Goal: Check status: Check status

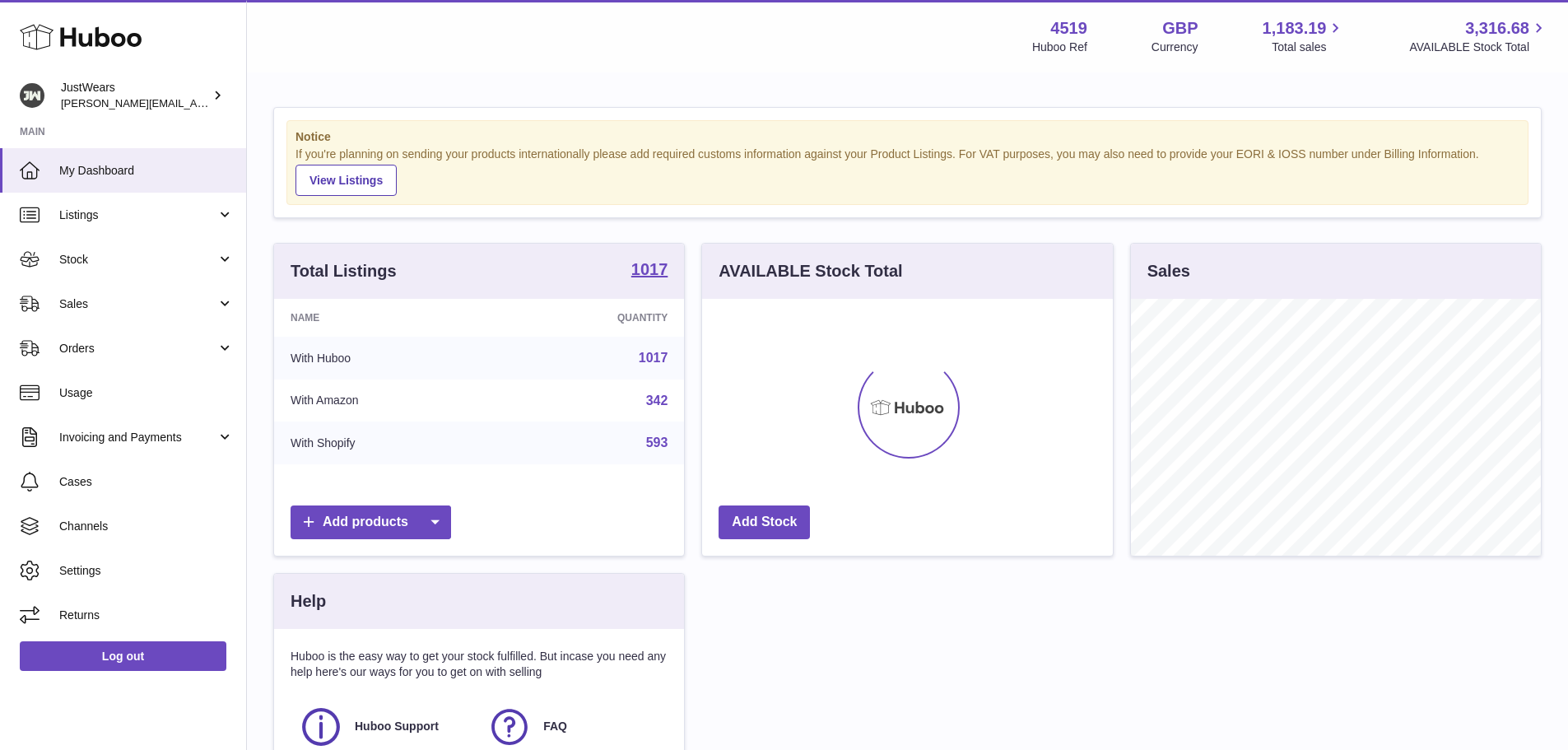
scroll to position [256, 411]
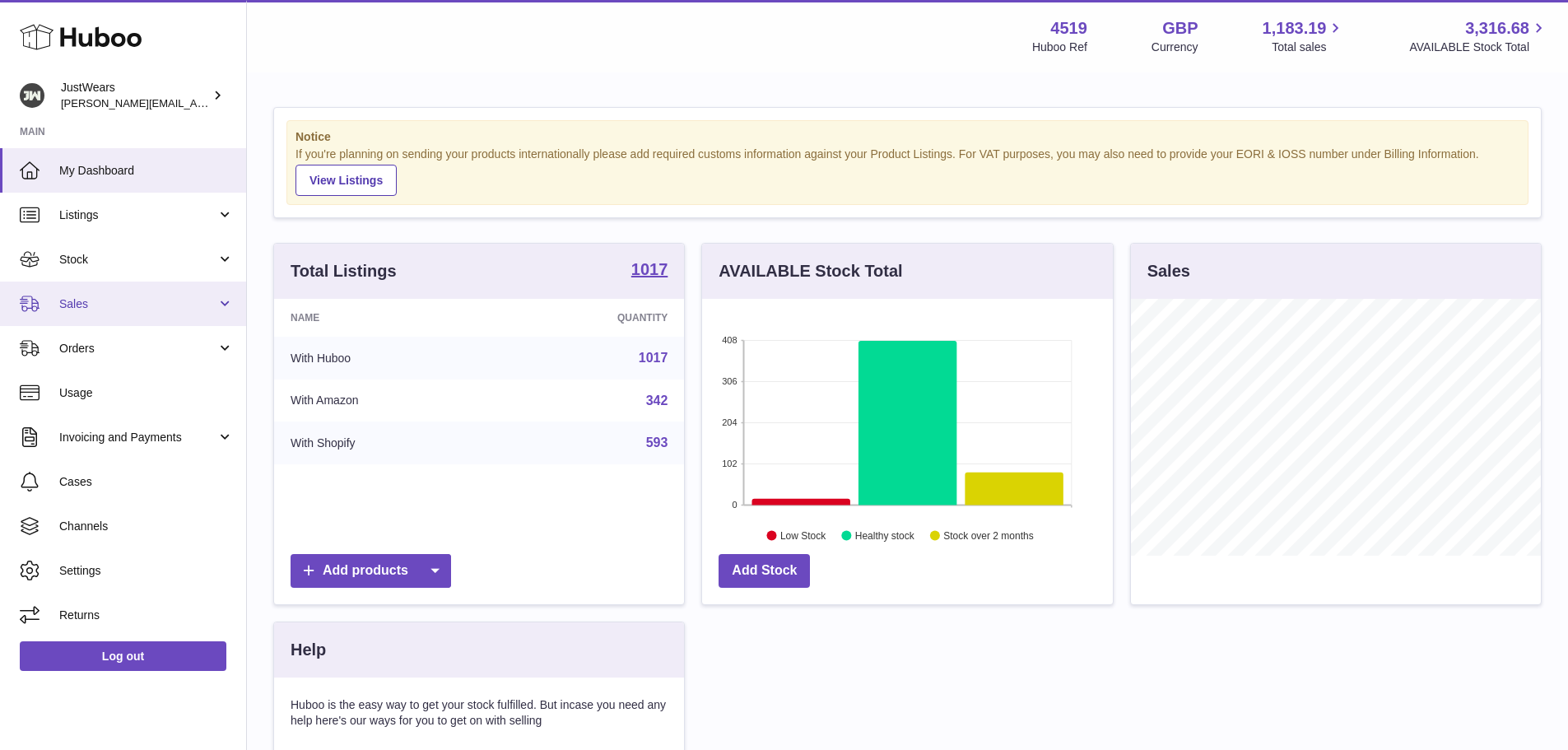
click at [198, 300] on span "Sales" at bounding box center [138, 304] width 157 height 16
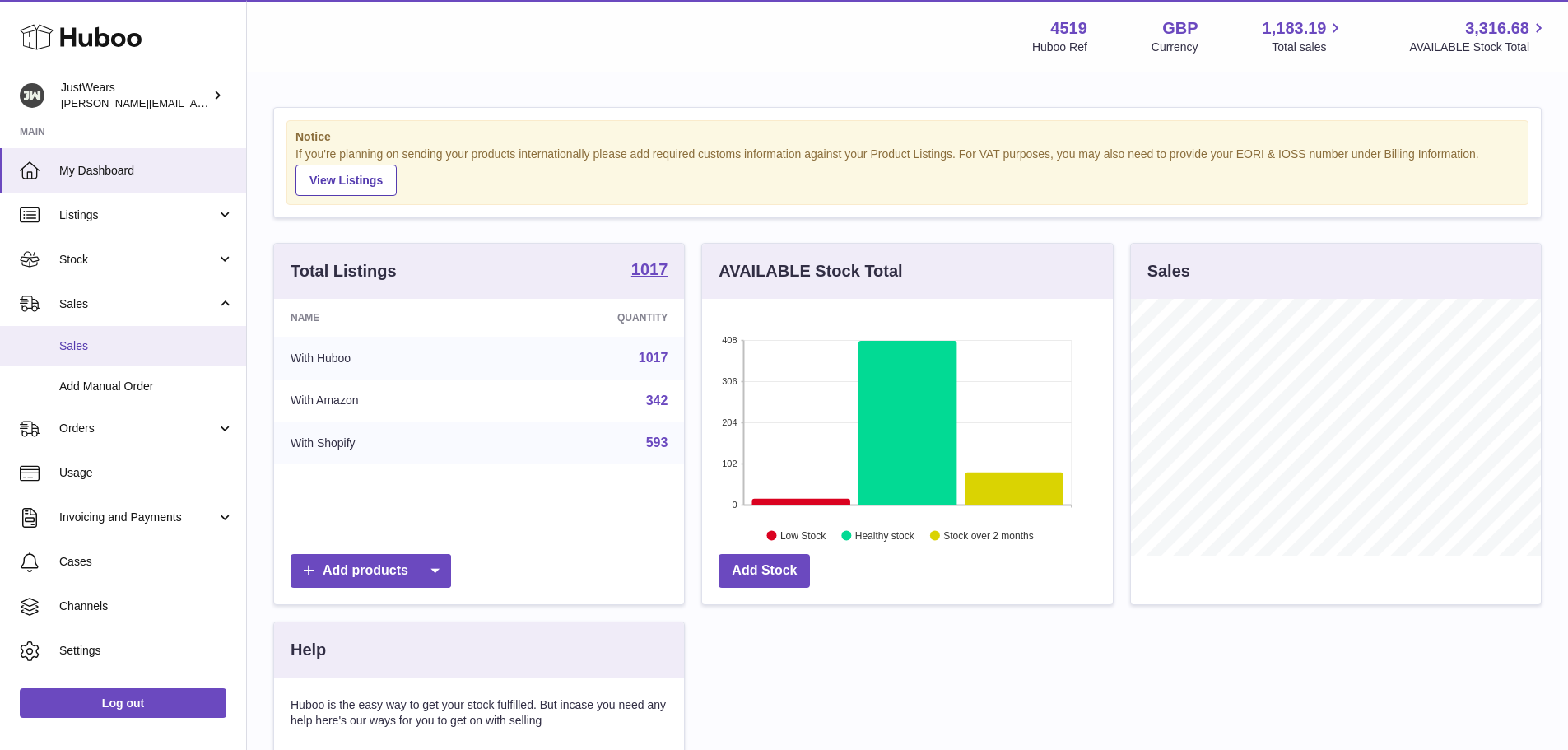
click at [112, 346] on span "Sales" at bounding box center [146, 346] width 175 height 16
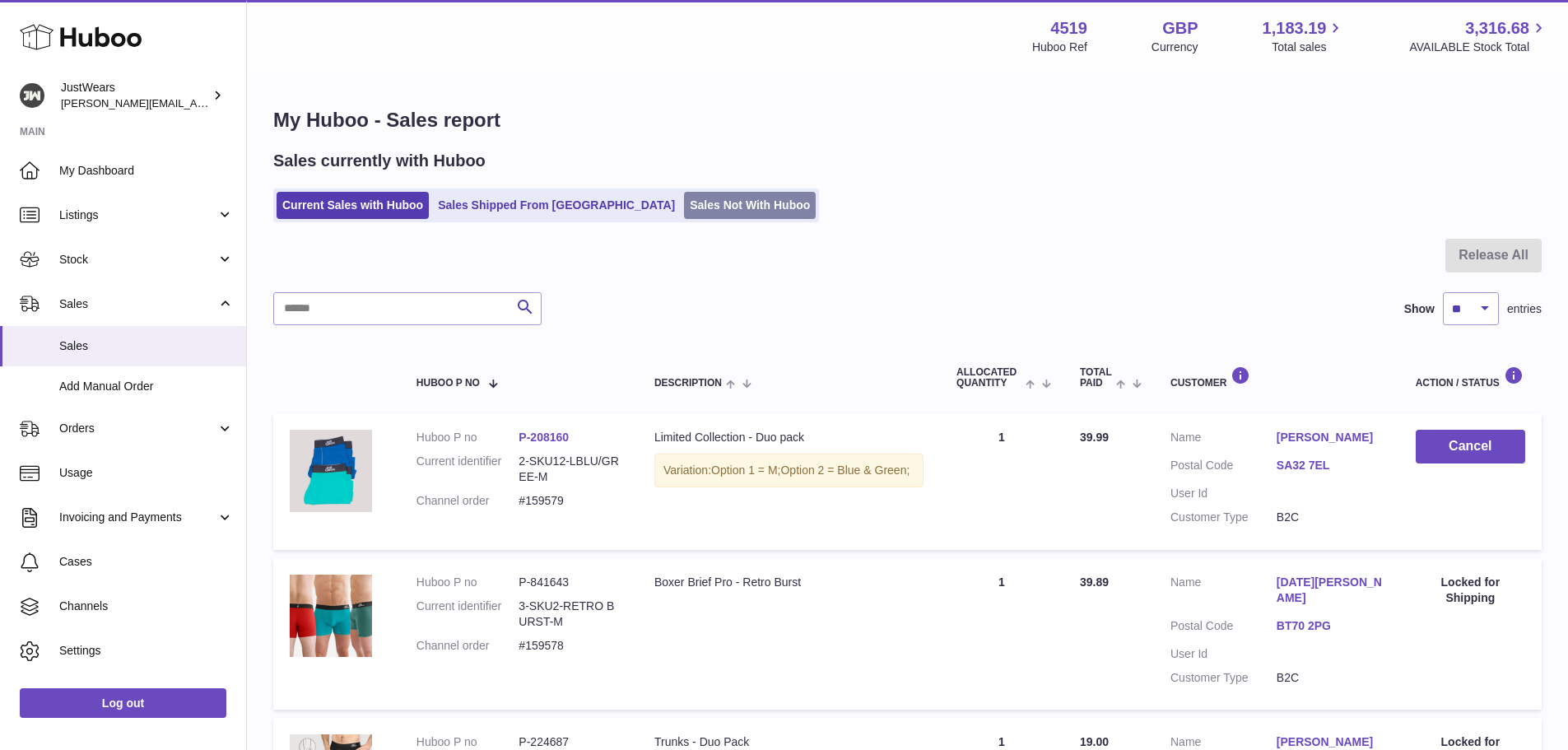
click at [684, 201] on link "Sales Not With Huboo" at bounding box center [750, 205] width 131 height 27
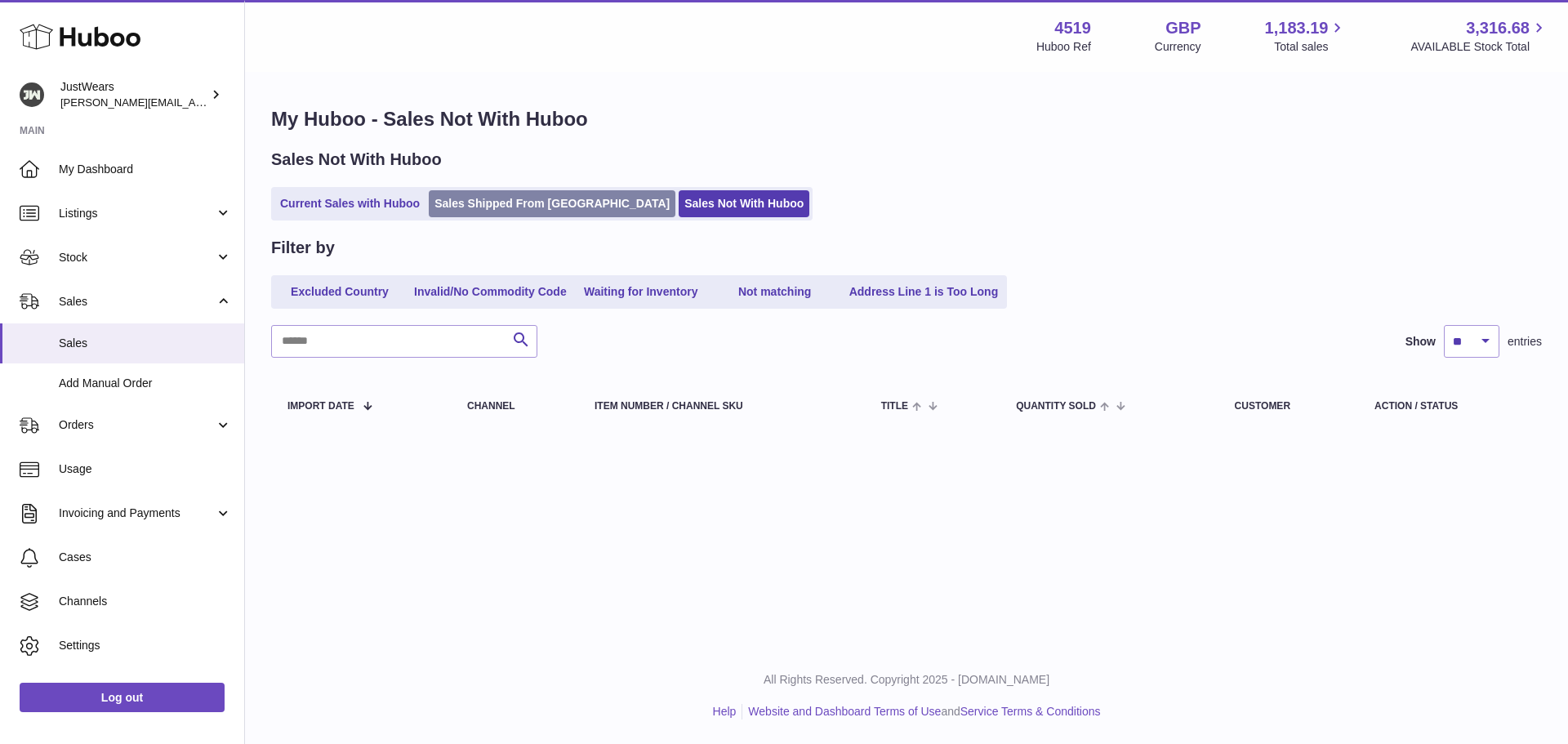
click at [476, 203] on link "Sales Shipped From [GEOGRAPHIC_DATA]" at bounding box center [552, 203] width 247 height 27
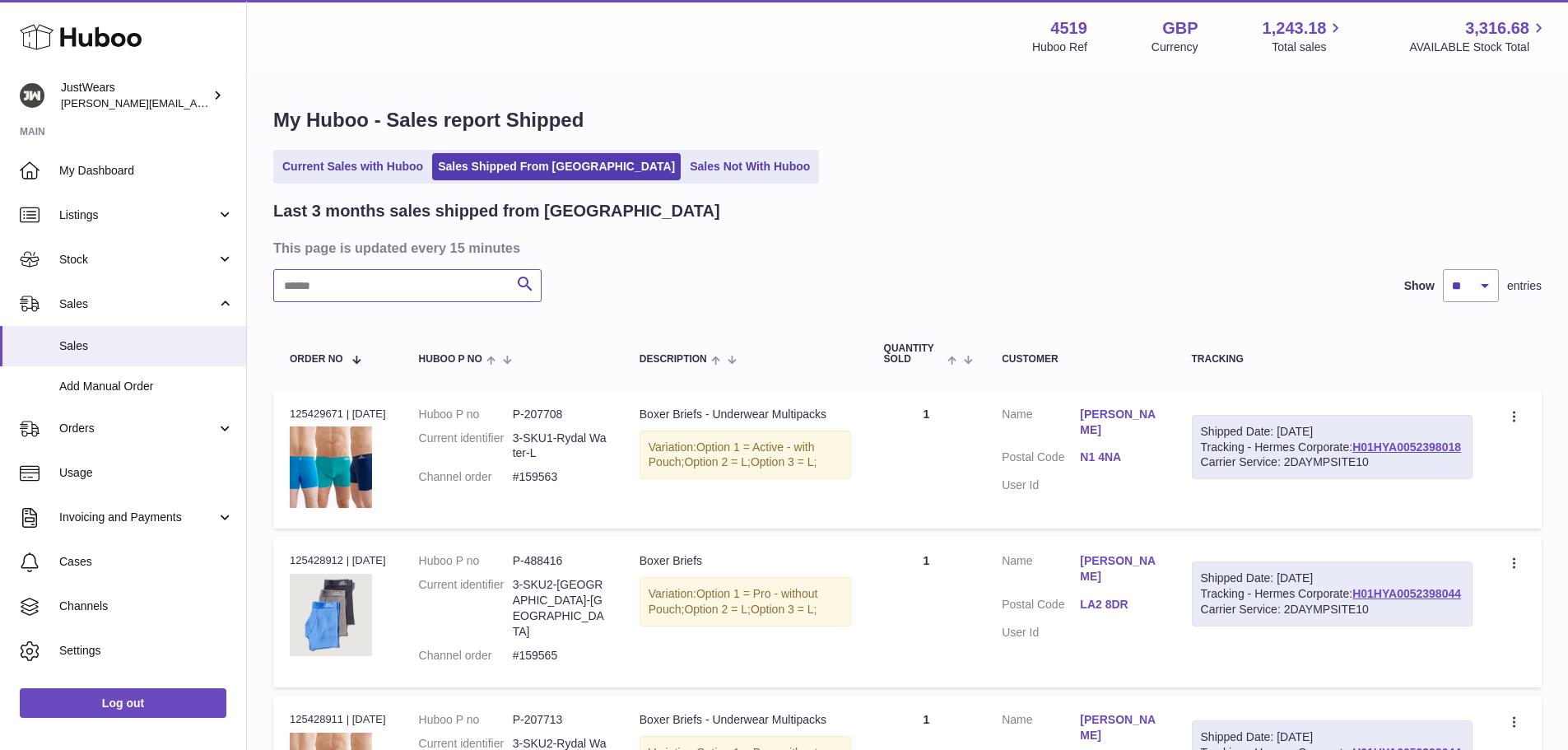
click at [360, 287] on input "text" at bounding box center [407, 286] width 268 height 33
paste input "**********"
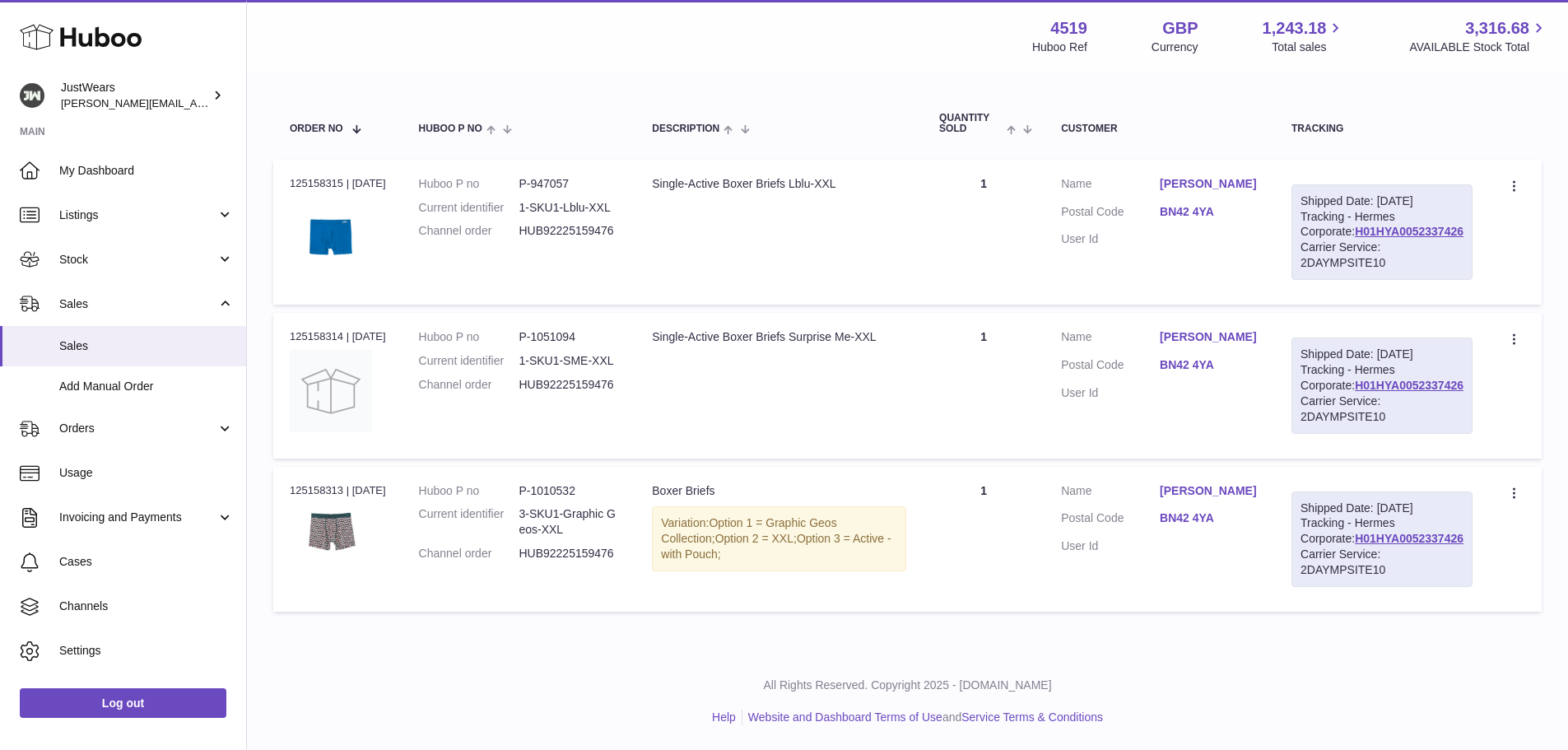
scroll to position [324, 0]
type input "**********"
drag, startPoint x: 533, startPoint y: 299, endPoint x: 647, endPoint y: 296, distance: 114.0
click at [636, 313] on td "Huboo P no P-1051094 Current identifier 1-SKU1-SME-XXL Channel order HUB9222515…" at bounding box center [519, 385] width 234 height 145
click at [700, 331] on td "Description Single-Active Boxer Briefs Surprise Me-XXL" at bounding box center [779, 385] width 287 height 145
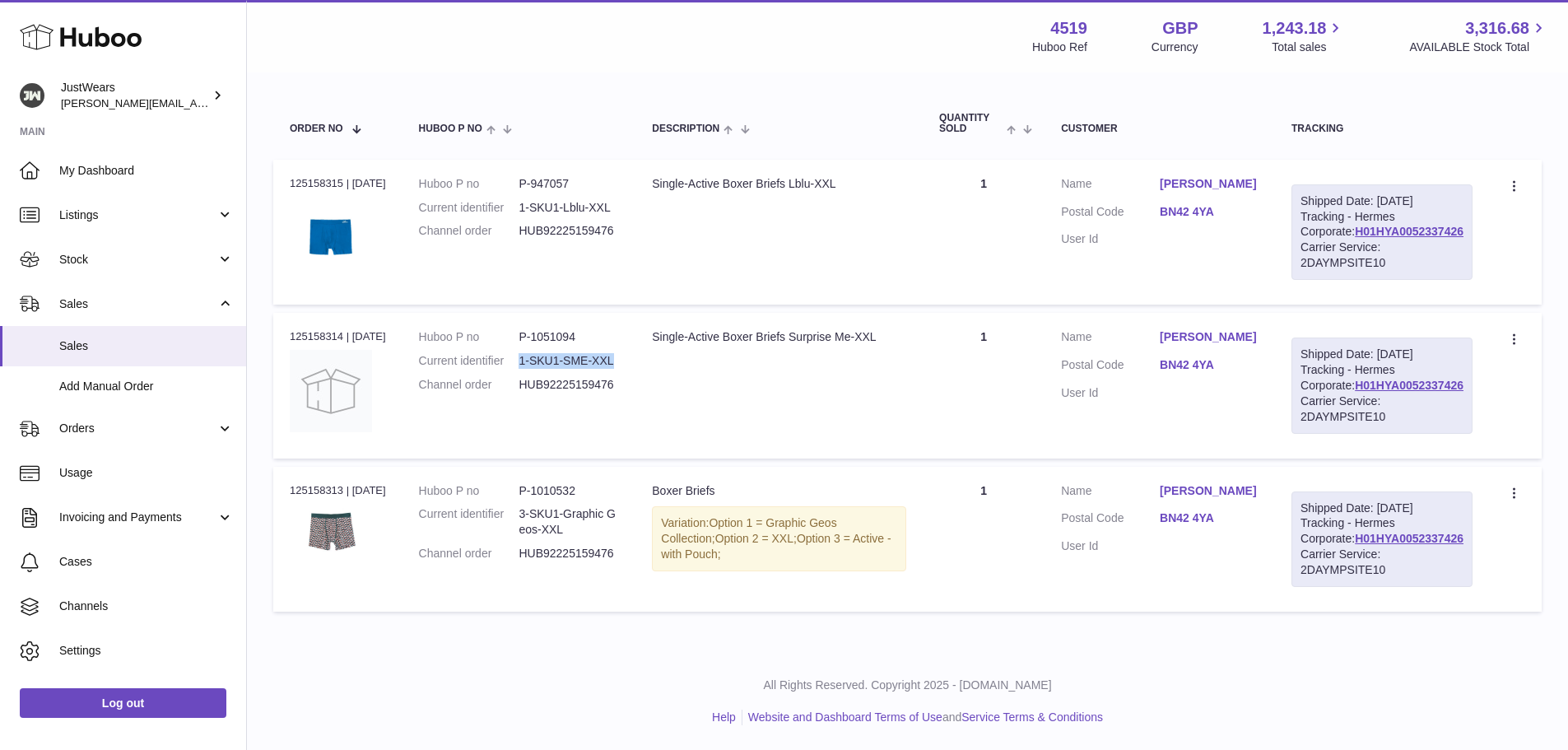
drag, startPoint x: 533, startPoint y: 300, endPoint x: 628, endPoint y: 297, distance: 95.0
click at [619, 354] on dd "1-SKU1-SME-XXL" at bounding box center [568, 361] width 101 height 16
click at [670, 327] on td "Description Single-Active Boxer Briefs Surprise Me-XXL" at bounding box center [779, 385] width 287 height 145
drag, startPoint x: 532, startPoint y: 485, endPoint x: 577, endPoint y: 485, distance: 45.0
click at [577, 485] on dl "Huboo P no P-1010532 Current identifier 3-SKU1-Graphic Geos-XXL Channel order H…" at bounding box center [519, 527] width 201 height 87
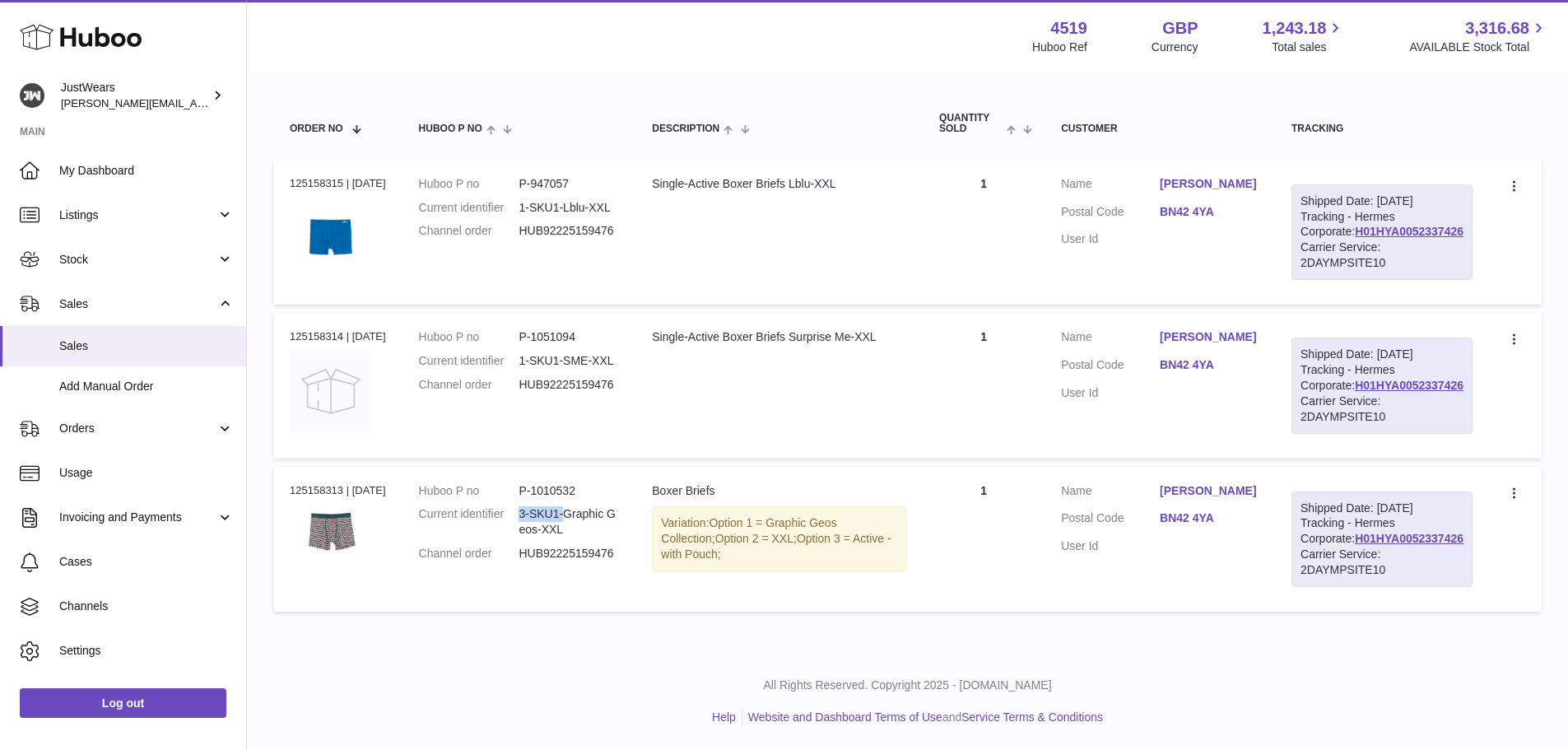
copy dl "3-SKU1-"
click at [98, 268] on link "Stock" at bounding box center [123, 259] width 246 height 44
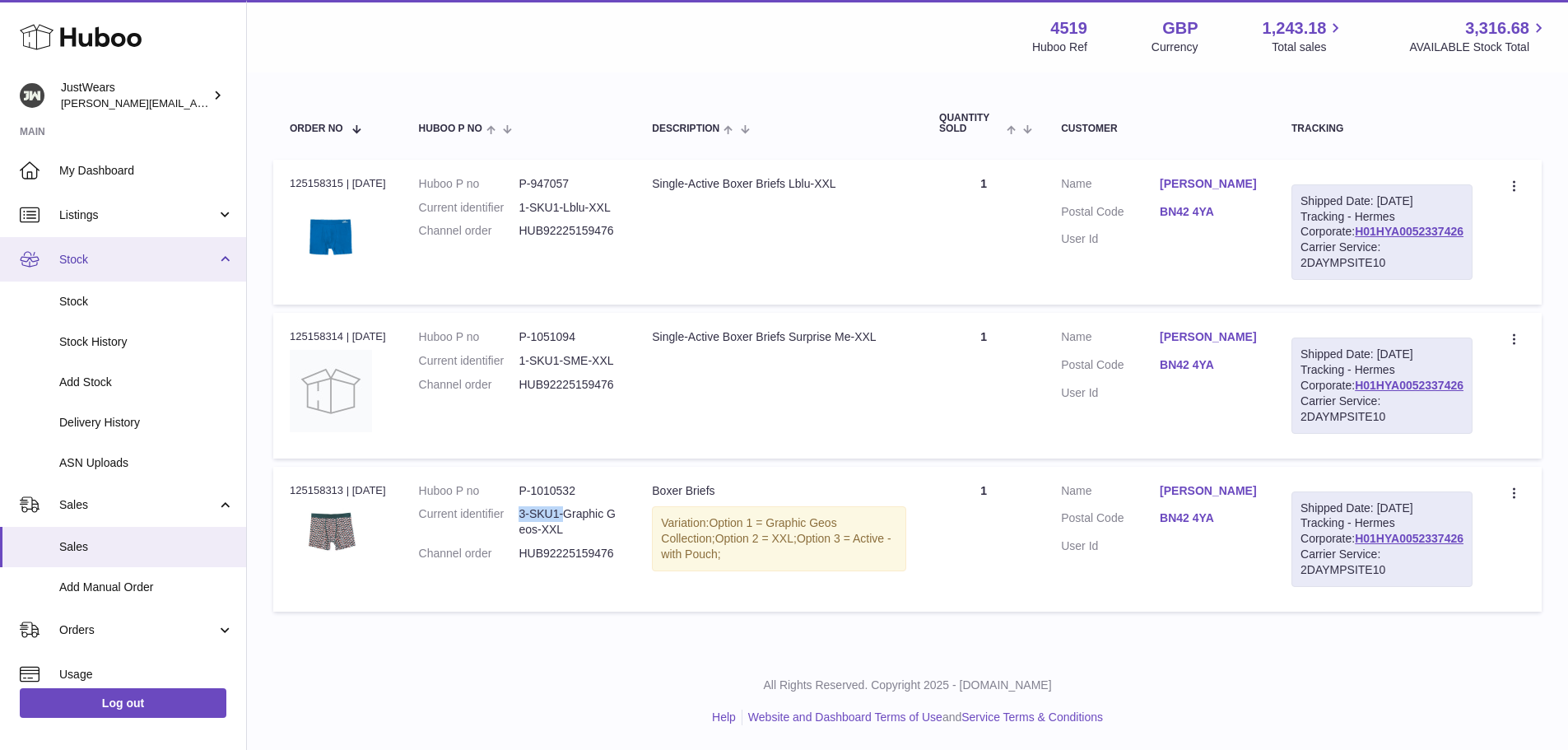
click at [131, 252] on span "Stock" at bounding box center [138, 259] width 157 height 16
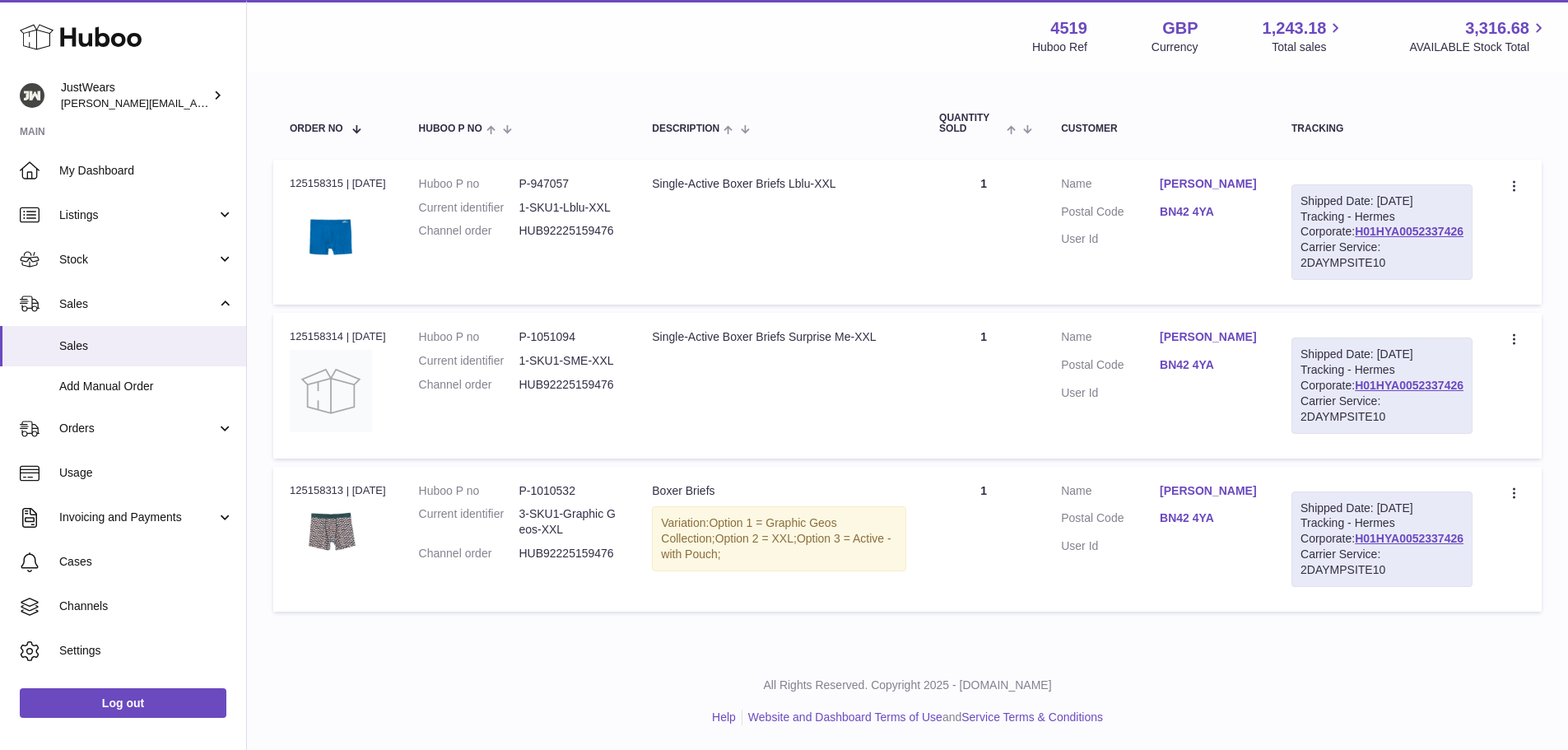
click at [627, 612] on td "Huboo P no P-1010532 Current identifier 3-SKU1-Graphic Geos-XXL Channel order H…" at bounding box center [519, 539] width 234 height 145
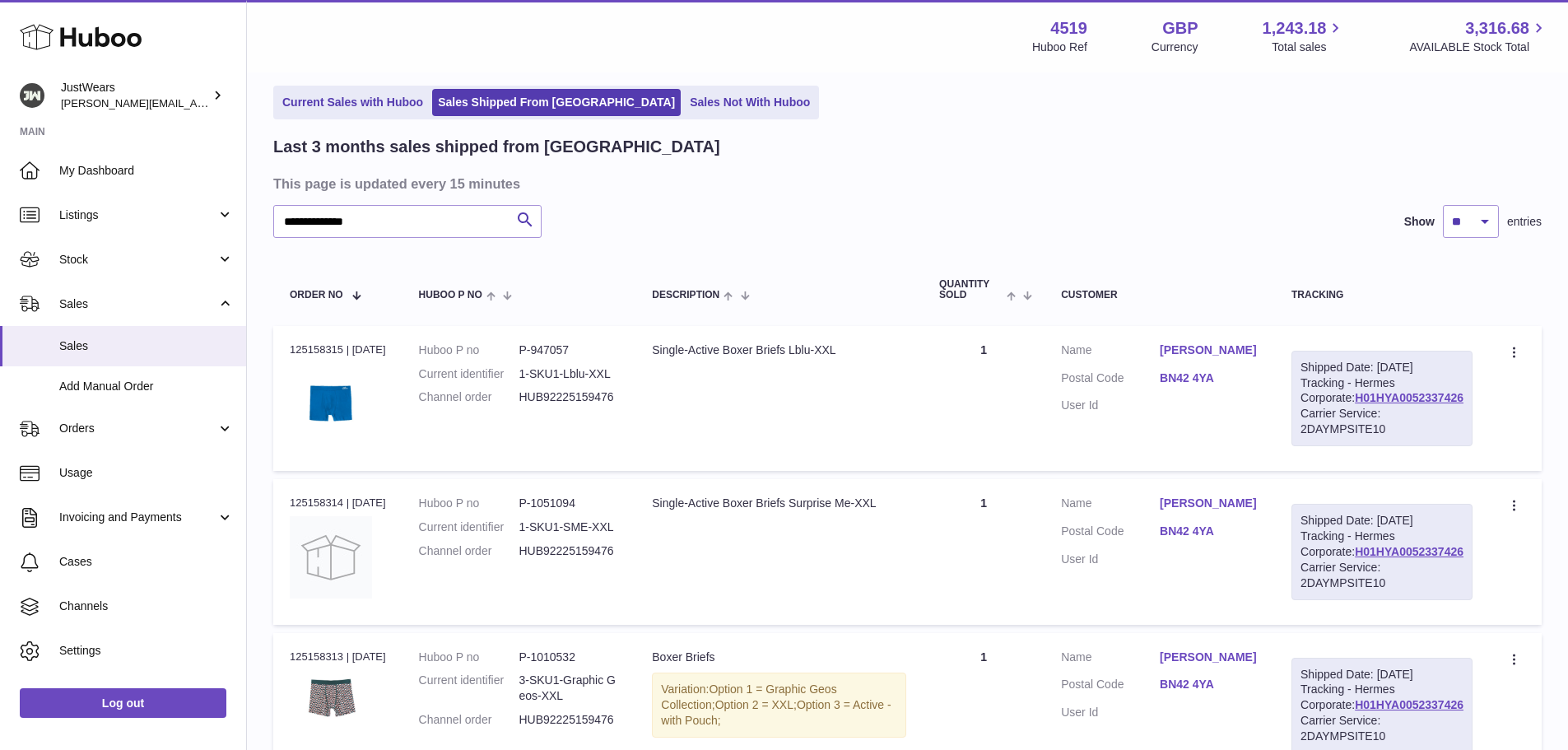
scroll to position [0, 0]
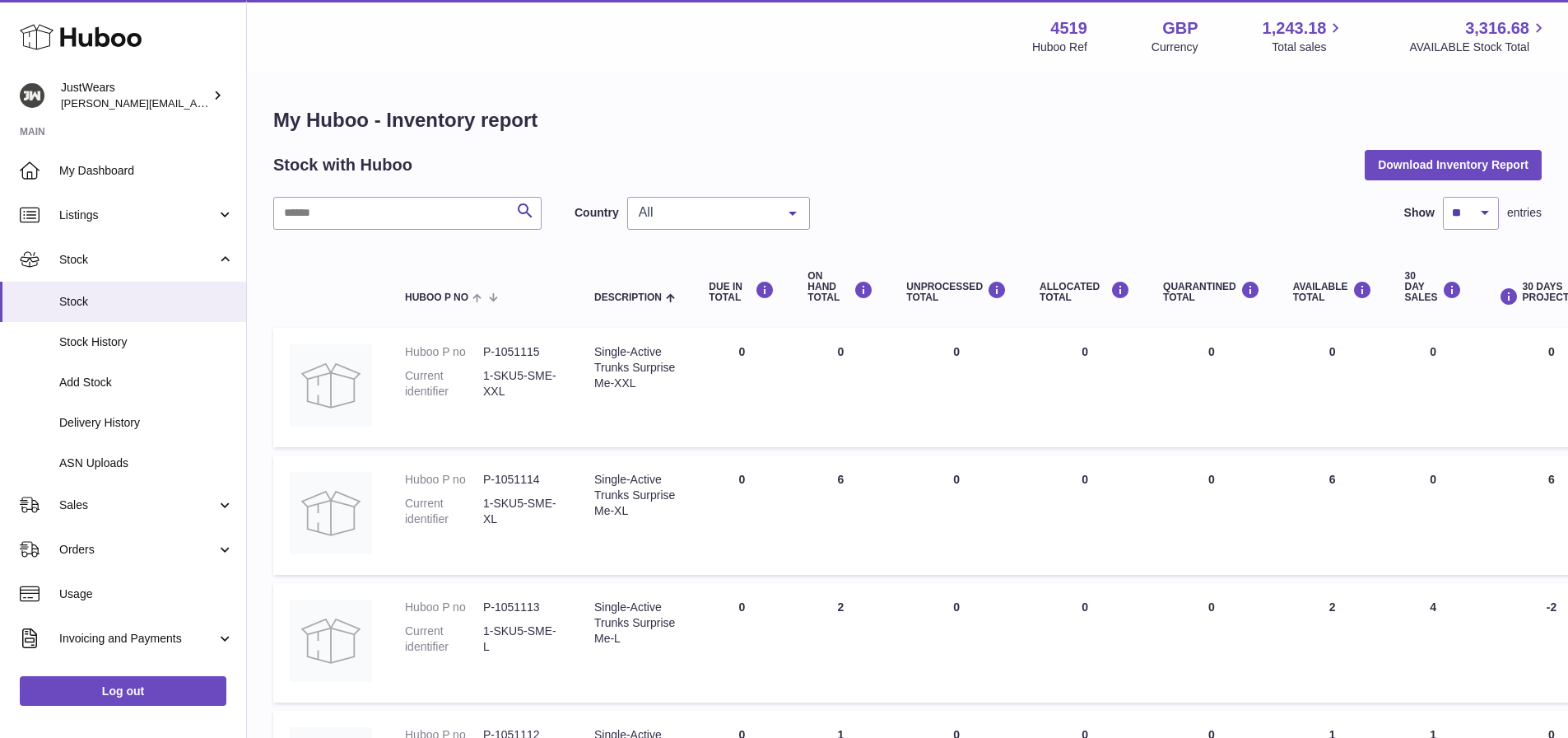
click at [686, 207] on span "All" at bounding box center [705, 213] width 142 height 17
click at [666, 275] on span "GB" at bounding box center [719, 280] width 181 height 33
click at [342, 218] on input "text" at bounding box center [407, 214] width 268 height 33
paste input "*******"
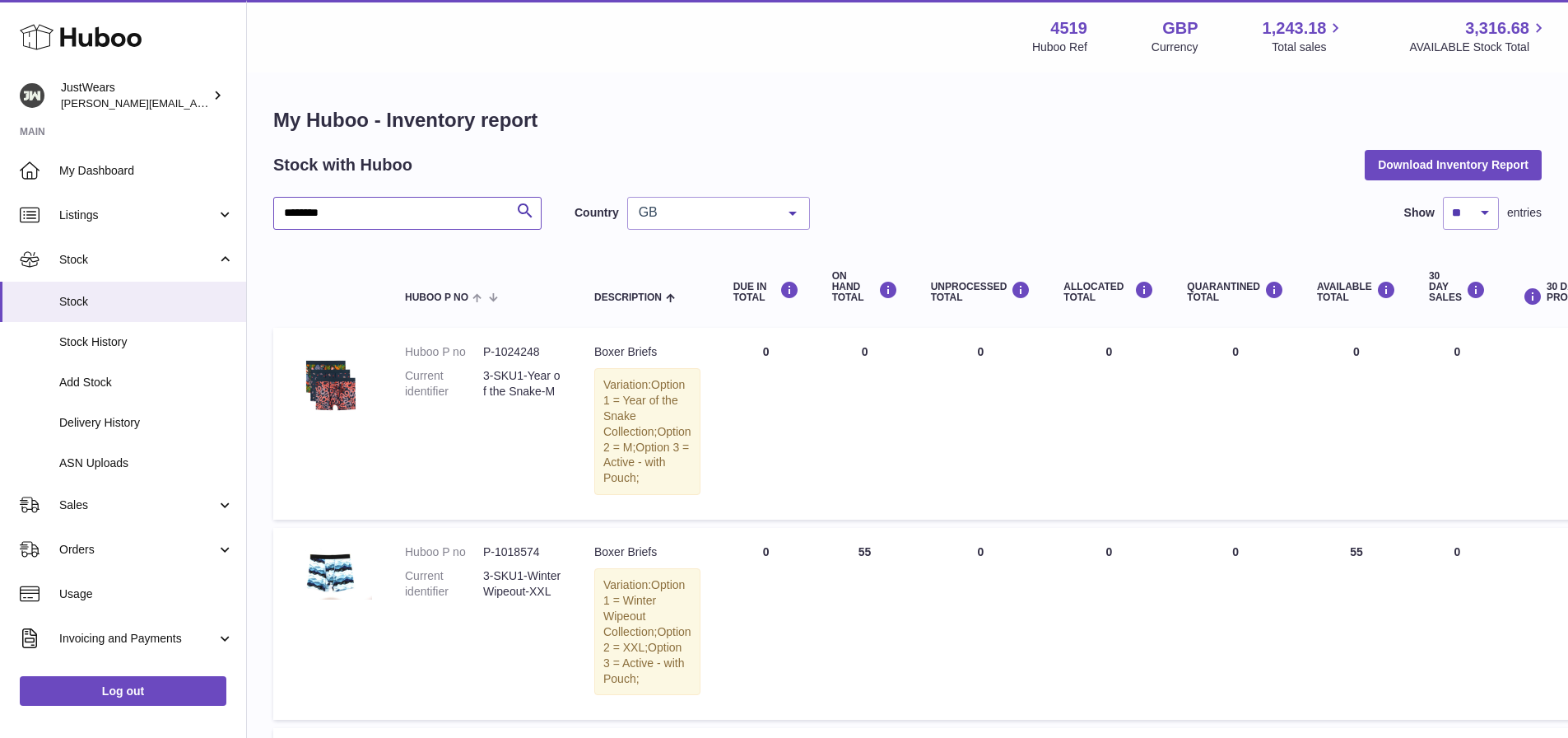
type input "*******"
click at [1485, 212] on select "** ** ** ***" at bounding box center [1471, 214] width 56 height 33
select select "***"
click at [1443, 197] on select "** ** ** ***" at bounding box center [1471, 214] width 56 height 33
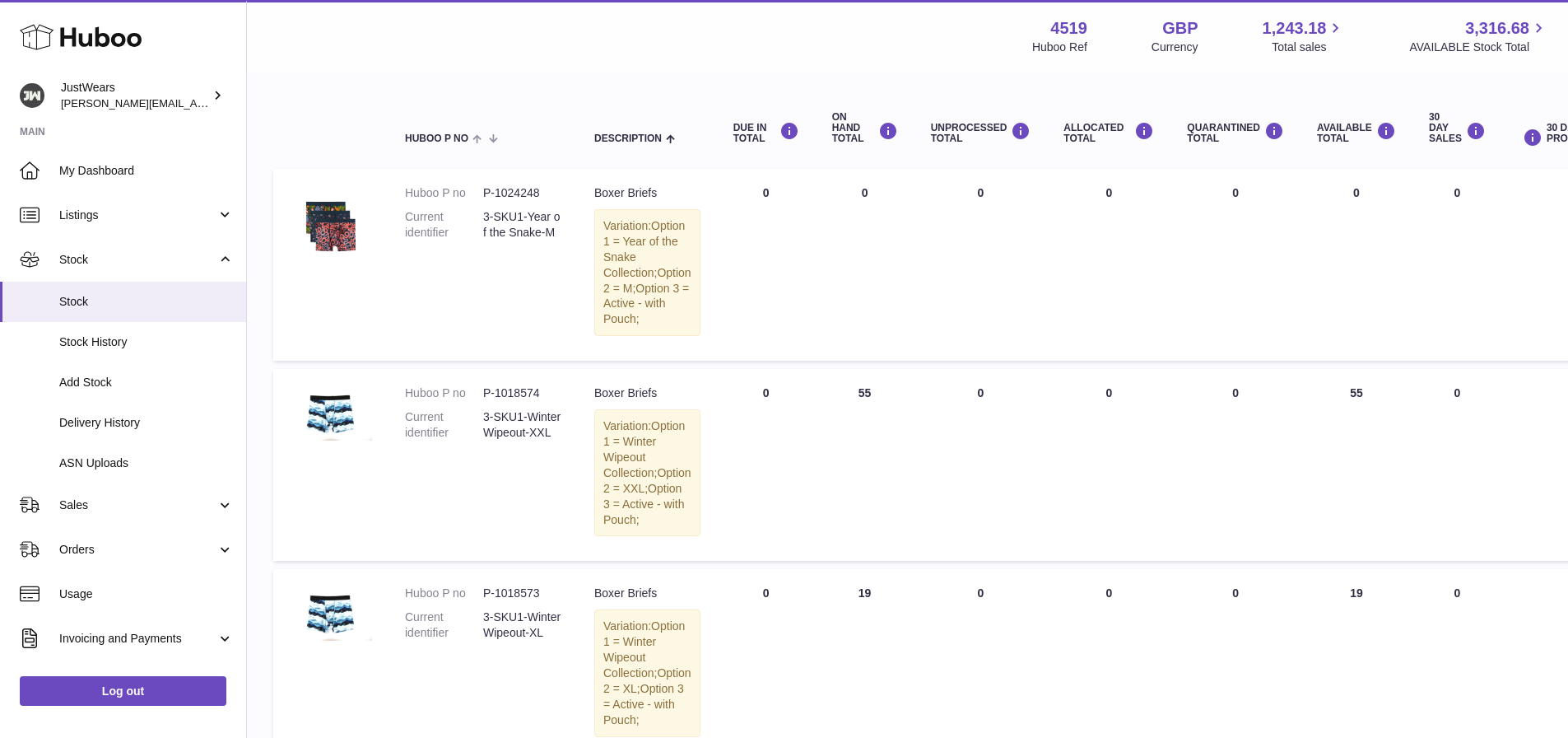
scroll to position [165, 0]
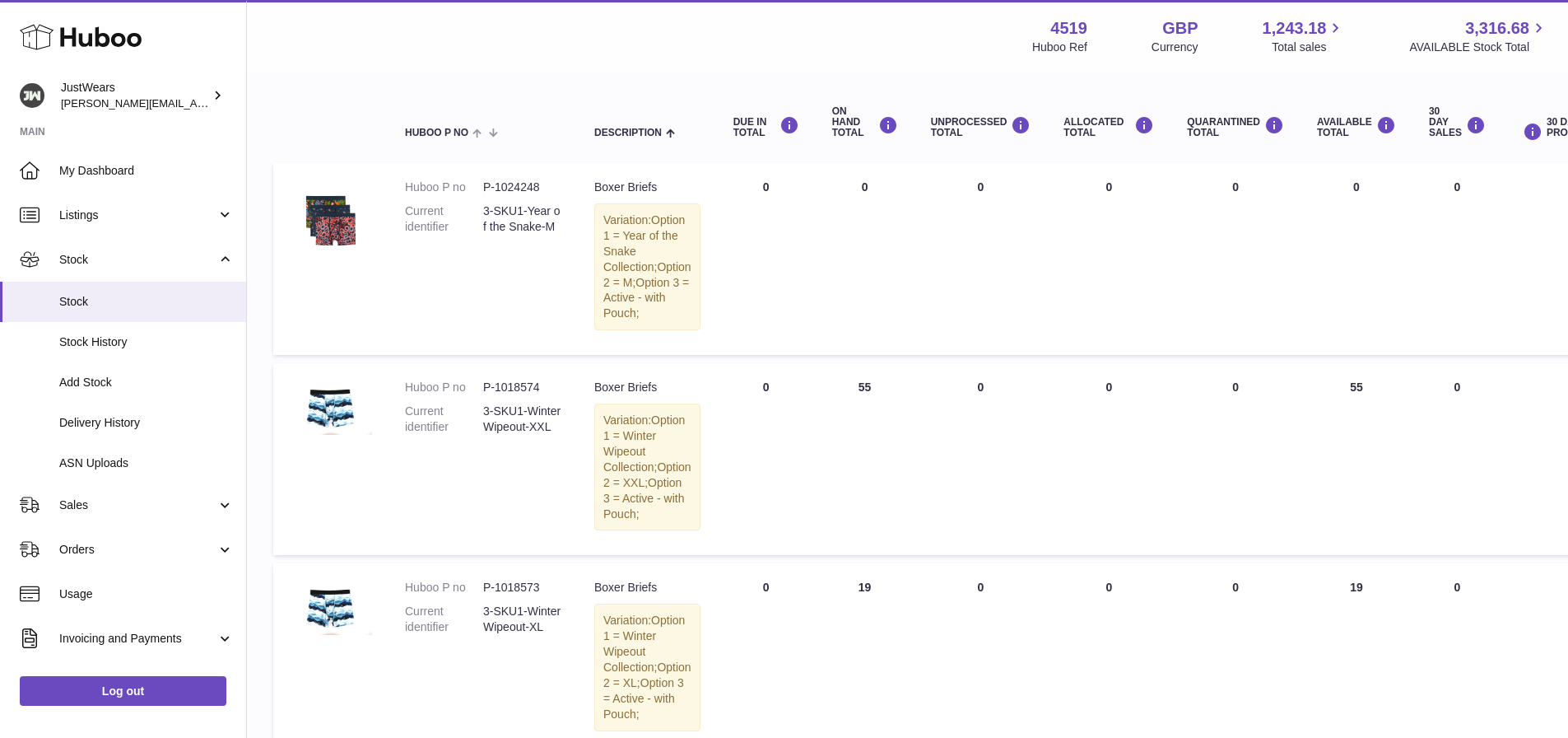
drag, startPoint x: 645, startPoint y: 528, endPoint x: 628, endPoint y: 546, distance: 24.8
click at [628, 489] on span "Option 2 = XXL;" at bounding box center [647, 474] width 88 height 29
copy span "= XXL;"
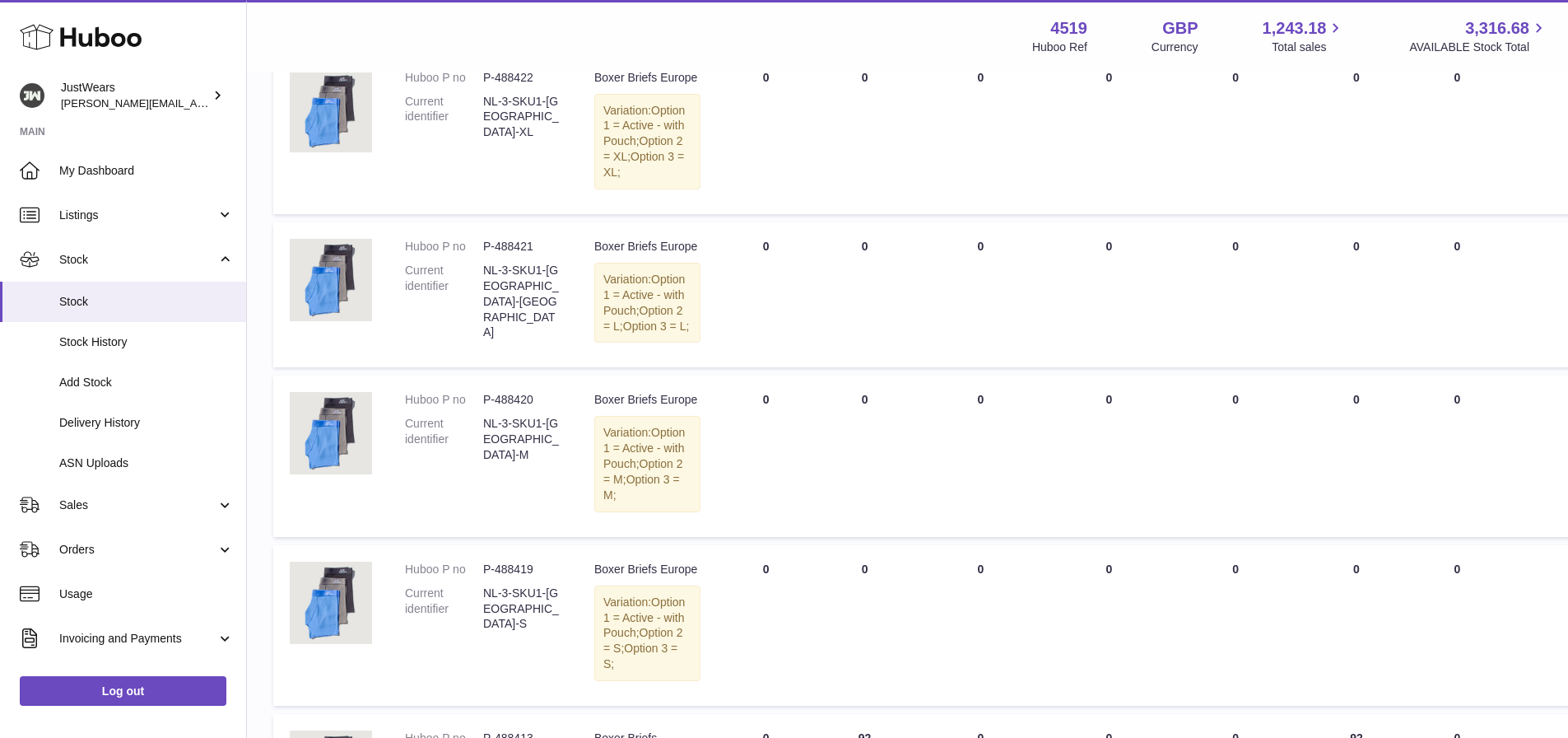
scroll to position [3964, 0]
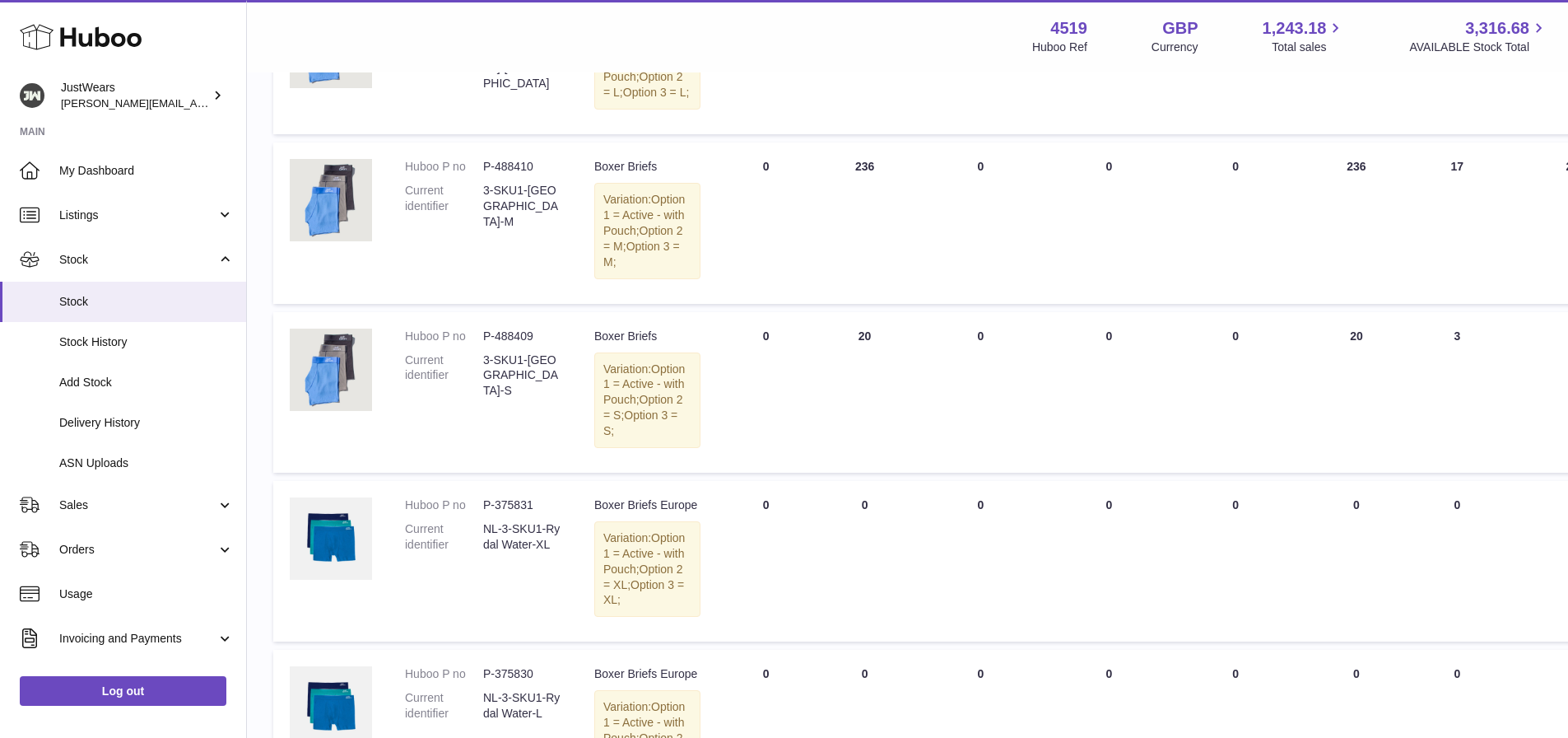
drag, startPoint x: 483, startPoint y: 289, endPoint x: 547, endPoint y: 306, distance: 66.2
copy dd "3-SKU1-[GEOGRAPHIC_DATA]-XXL"
drag, startPoint x: 483, startPoint y: 262, endPoint x: 539, endPoint y: 263, distance: 56.0
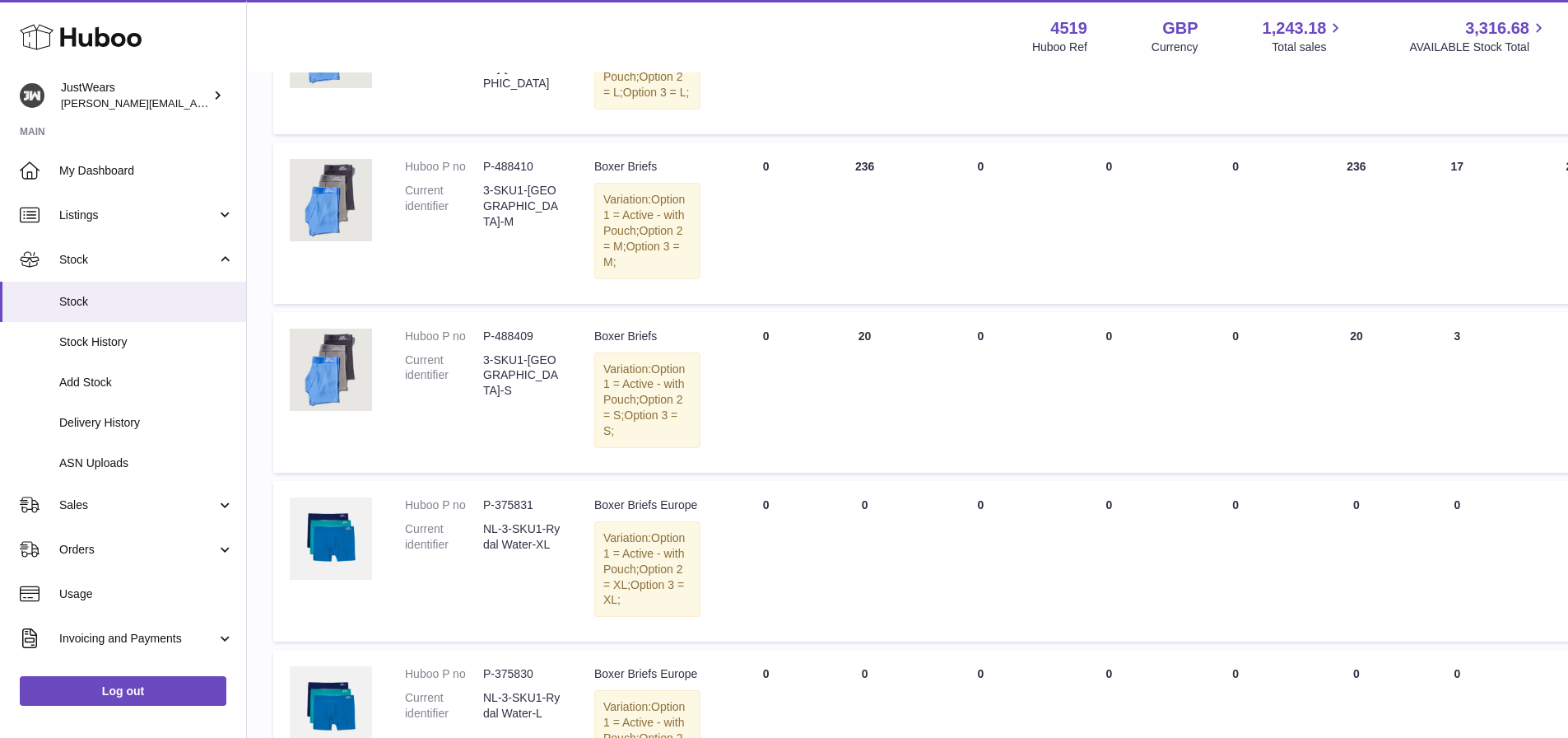
copy dd "P-488413"
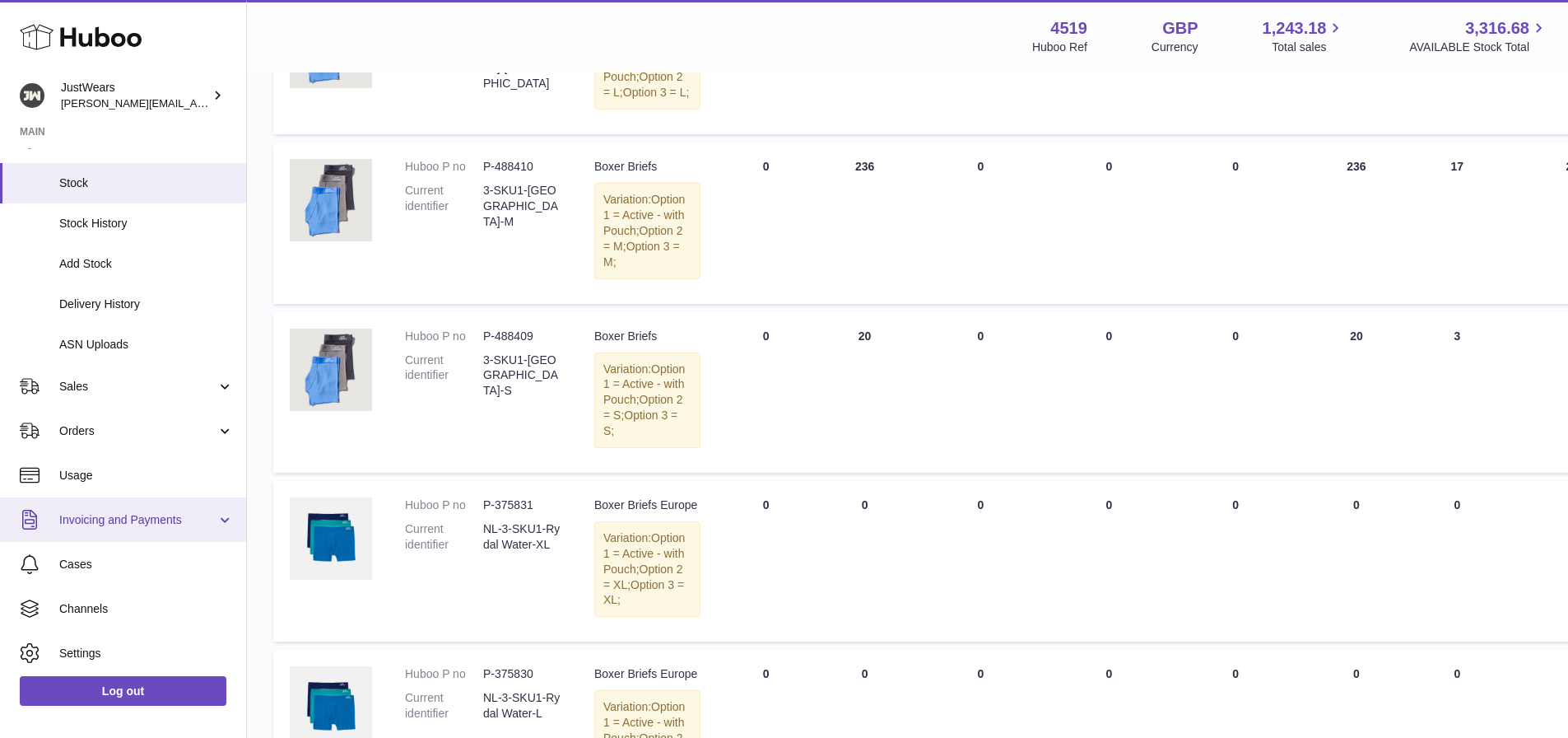
scroll to position [154, 0]
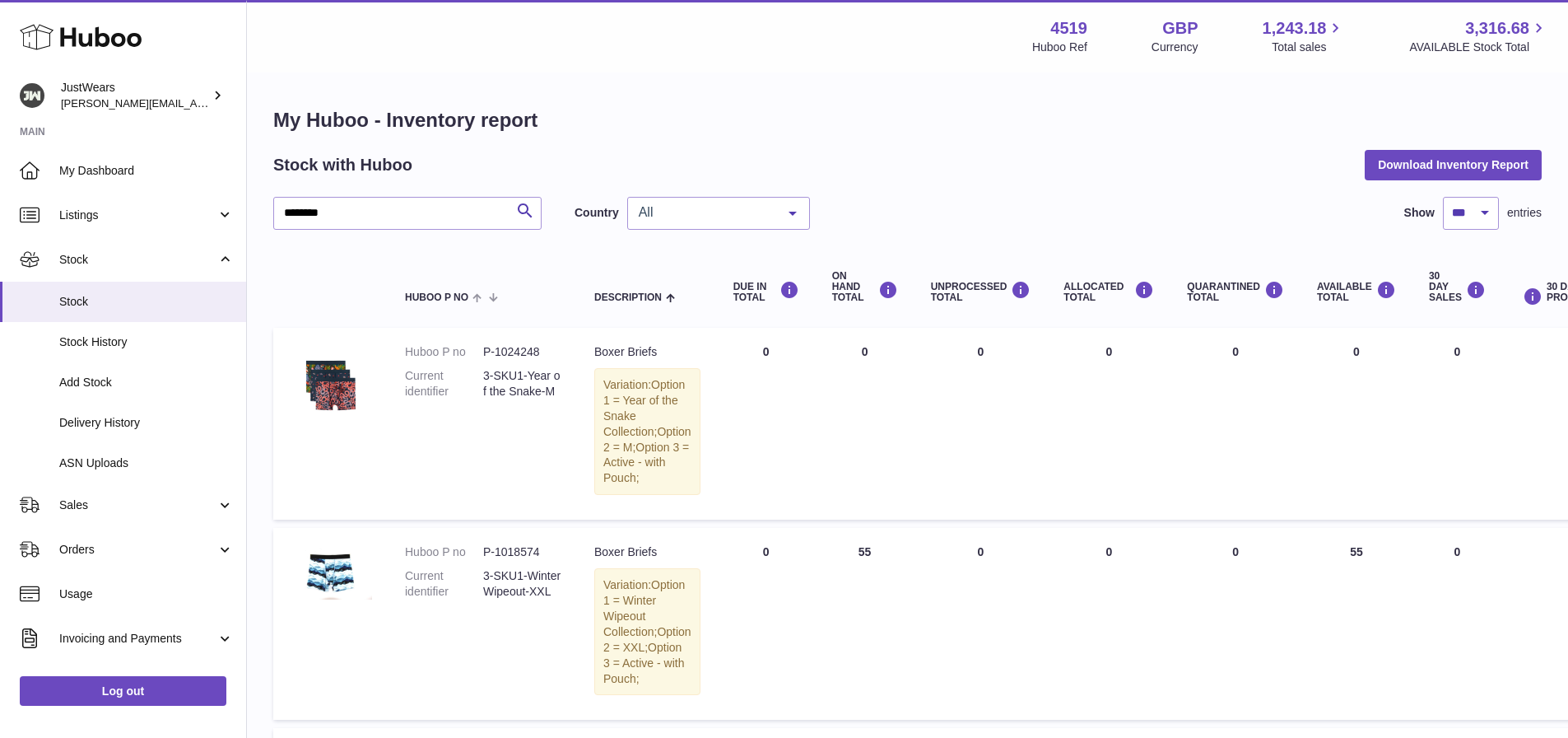
select select "***"
